Goal: Information Seeking & Learning: Learn about a topic

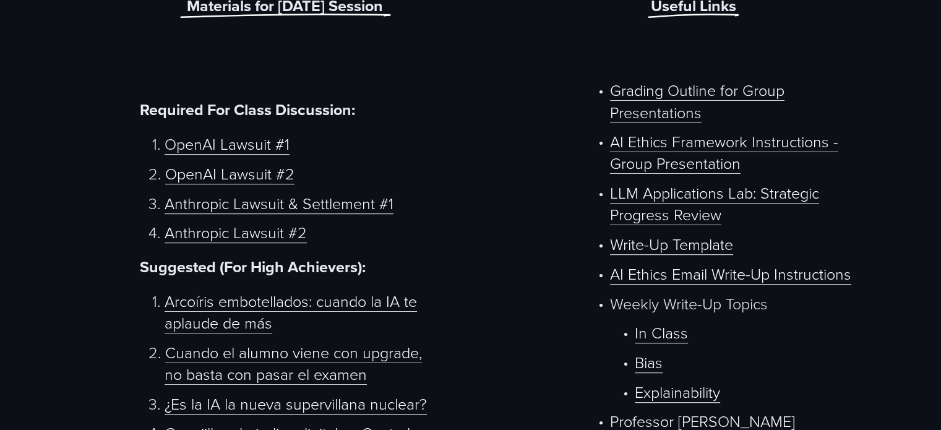
scroll to position [608, 0]
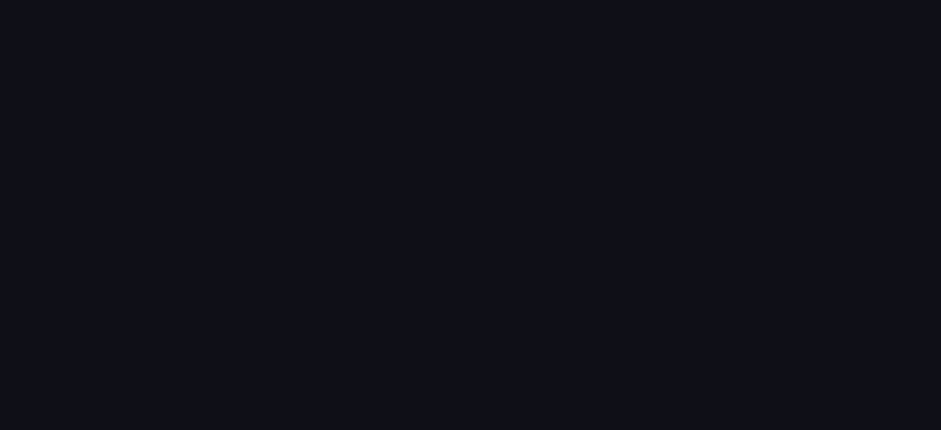
scroll to position [893, 0]
